Goal: Transaction & Acquisition: Purchase product/service

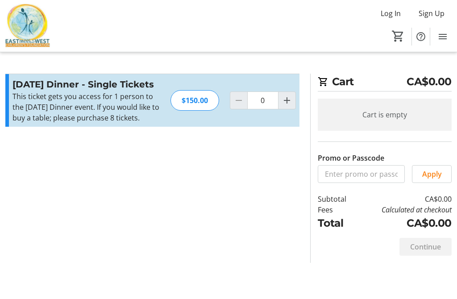
click at [290, 105] on mat-icon "Increment by one" at bounding box center [287, 100] width 11 height 11
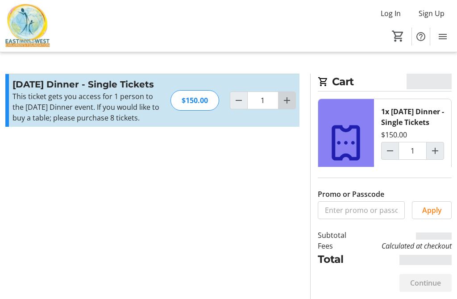
click at [290, 104] on mat-icon "Increment by one" at bounding box center [287, 100] width 11 height 11
type input "2"
click at [291, 100] on mat-icon "Increment by one" at bounding box center [287, 100] width 11 height 11
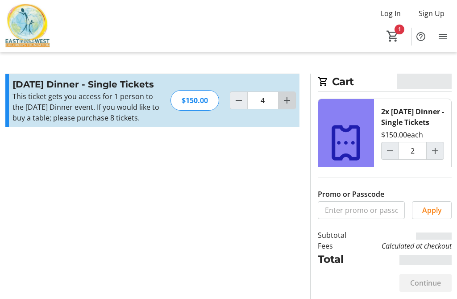
click at [293, 101] on span "Increment by one" at bounding box center [287, 100] width 17 height 17
click at [289, 102] on mat-icon "Increment by one" at bounding box center [287, 100] width 11 height 11
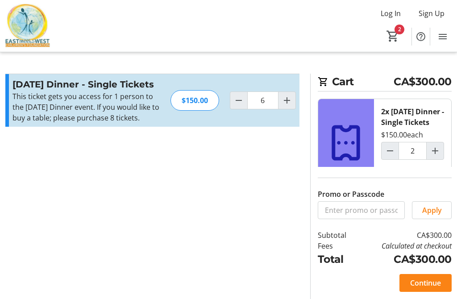
click at [292, 101] on mat-icon "Increment by one" at bounding box center [287, 100] width 11 height 11
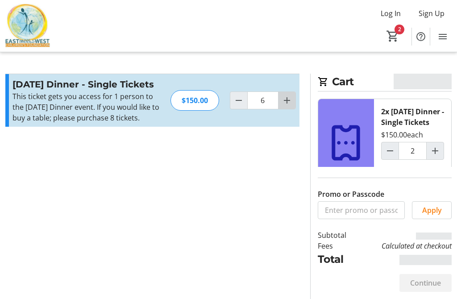
type input "7"
type input "6"
click at [291, 100] on mat-icon "Increment by one" at bounding box center [287, 100] width 11 height 11
type input "8"
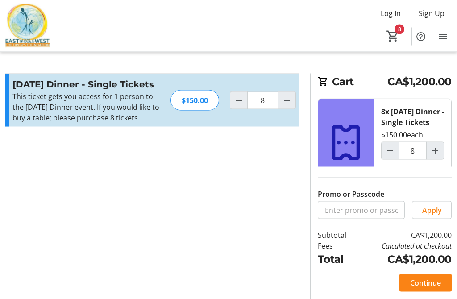
scroll to position [26, 0]
click at [241, 92] on span "Decrement by one" at bounding box center [238, 100] width 17 height 17
click at [237, 95] on mat-icon "Decrement by one" at bounding box center [239, 100] width 11 height 11
click at [235, 95] on mat-icon "Decrement by one" at bounding box center [239, 100] width 11 height 11
click at [236, 92] on span "Decrement by one" at bounding box center [238, 100] width 17 height 17
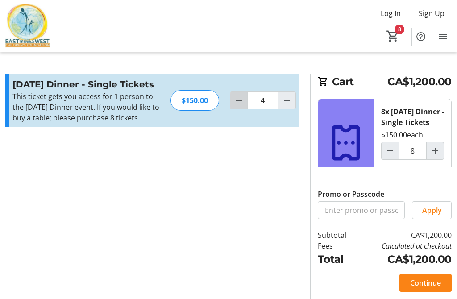
click at [240, 95] on mat-icon "Decrement by one" at bounding box center [239, 100] width 11 height 11
click at [239, 95] on mat-icon "Decrement by one" at bounding box center [239, 100] width 11 height 11
click at [241, 95] on mat-icon "Decrement by one" at bounding box center [239, 100] width 11 height 11
type input "1"
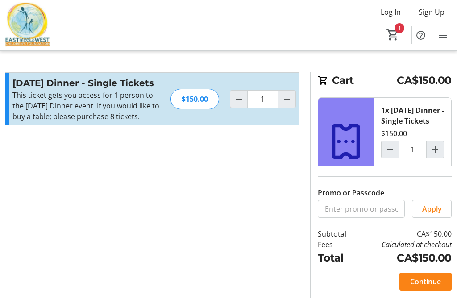
scroll to position [0, 0]
